Goal: Register for event/course

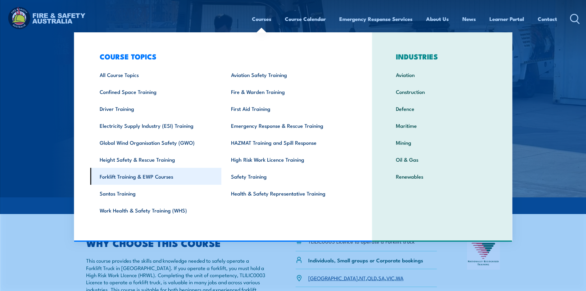
click at [158, 178] on link "Forklift Training & EWP Courses" at bounding box center [155, 176] width 131 height 17
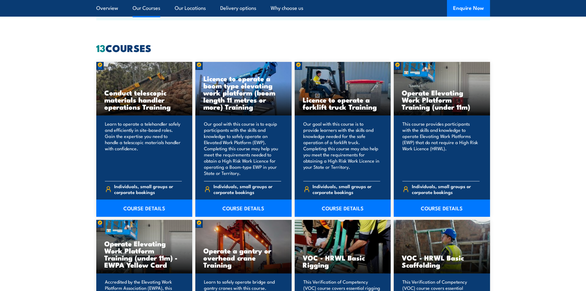
scroll to position [492, 0]
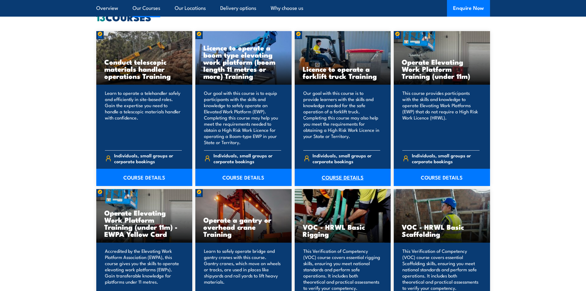
click at [341, 176] on link "COURSE DETAILS" at bounding box center [343, 177] width 96 height 17
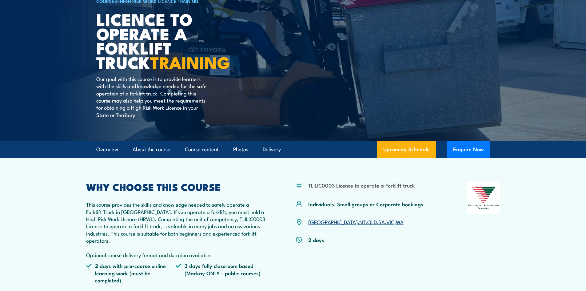
scroll to position [61, 0]
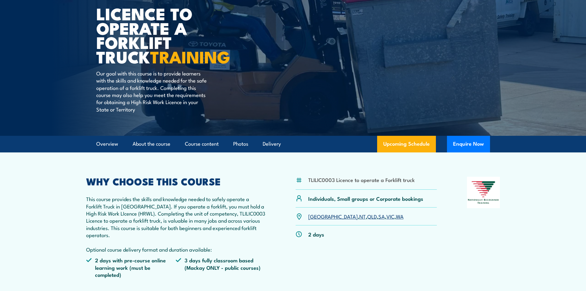
click at [313, 217] on link "NSW" at bounding box center [333, 215] width 50 height 7
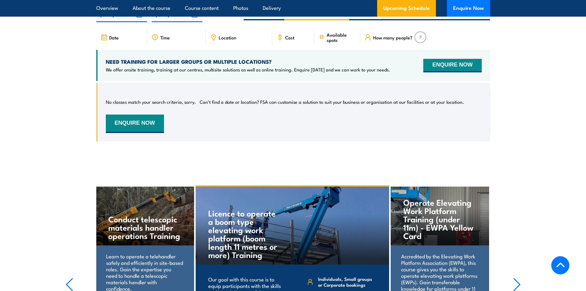
scroll to position [1091, 0]
